Goal: Register for event/course

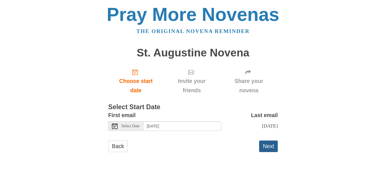
click at [270, 144] on button "Next" at bounding box center [268, 147] width 19 height 12
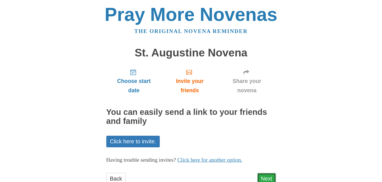
click at [267, 177] on link "Next" at bounding box center [266, 179] width 19 height 12
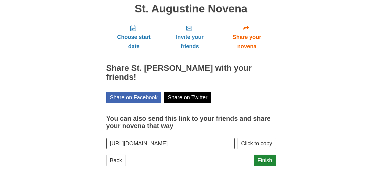
scroll to position [45, 0]
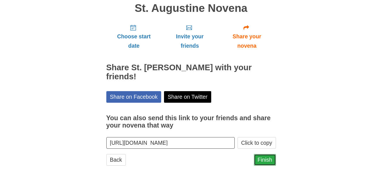
click at [266, 157] on link "Finish" at bounding box center [265, 160] width 22 height 12
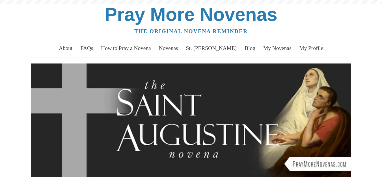
scroll to position [234, 0]
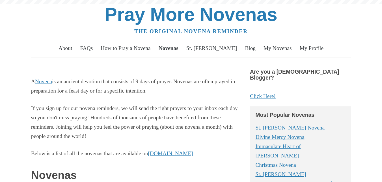
scroll to position [112, 0]
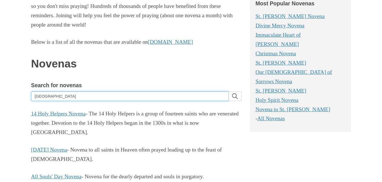
click at [60, 96] on input "[GEOGRAPHIC_DATA]" at bounding box center [130, 97] width 198 height 10
type input "S"
type input "St [PERSON_NAME] of Calcutta"
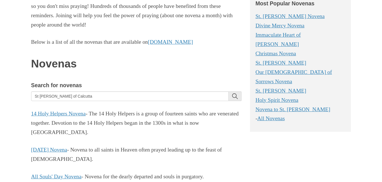
click at [235, 96] on icon "search" at bounding box center [235, 97] width 6 height 6
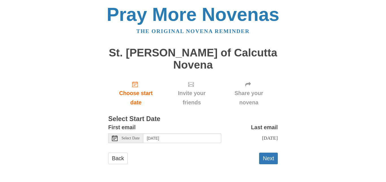
click at [116, 138] on icon at bounding box center [115, 139] width 6 height 6
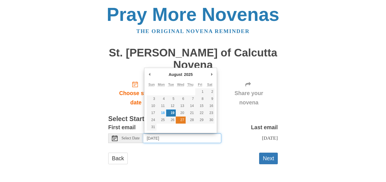
type input "Wednesday, August 27th"
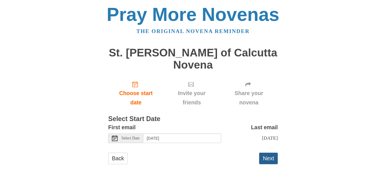
click at [269, 158] on button "Next" at bounding box center [268, 159] width 19 height 12
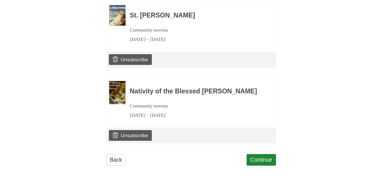
scroll to position [373, 0]
click at [260, 158] on link "Continue" at bounding box center [261, 160] width 29 height 12
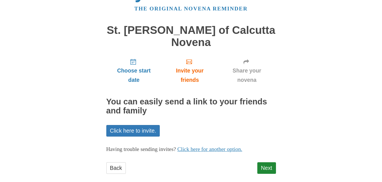
scroll to position [31, 0]
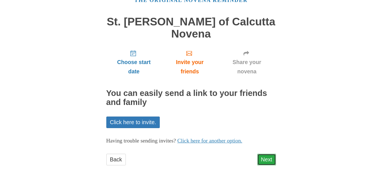
click at [267, 159] on link "Next" at bounding box center [266, 160] width 19 height 12
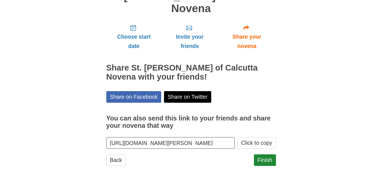
scroll to position [57, 0]
click at [267, 159] on link "Finish" at bounding box center [265, 160] width 22 height 12
